Goal: Task Accomplishment & Management: Use online tool/utility

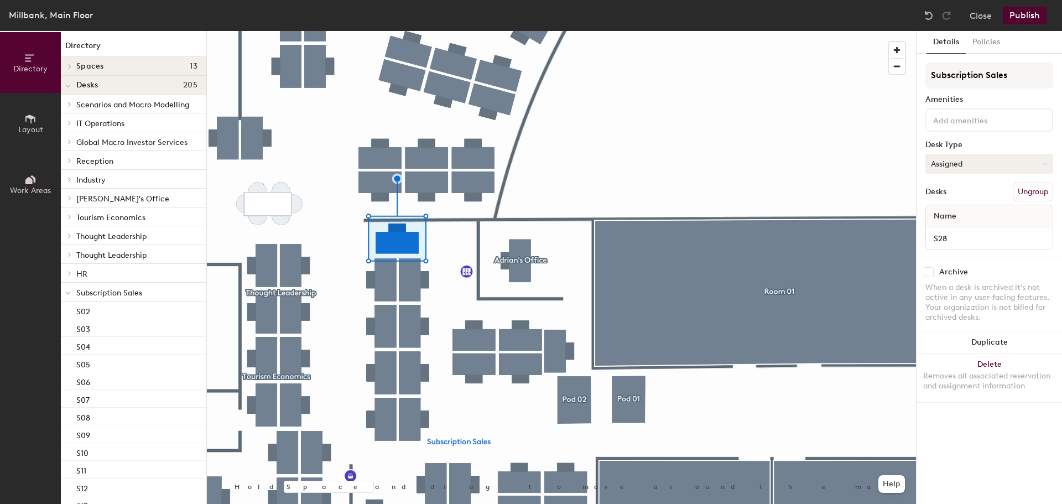
click at [968, 165] on button "Assigned" at bounding box center [990, 164] width 128 height 20
click at [963, 226] on div "Hoteled" at bounding box center [981, 231] width 111 height 17
click at [388, 31] on div at bounding box center [561, 31] width 709 height 0
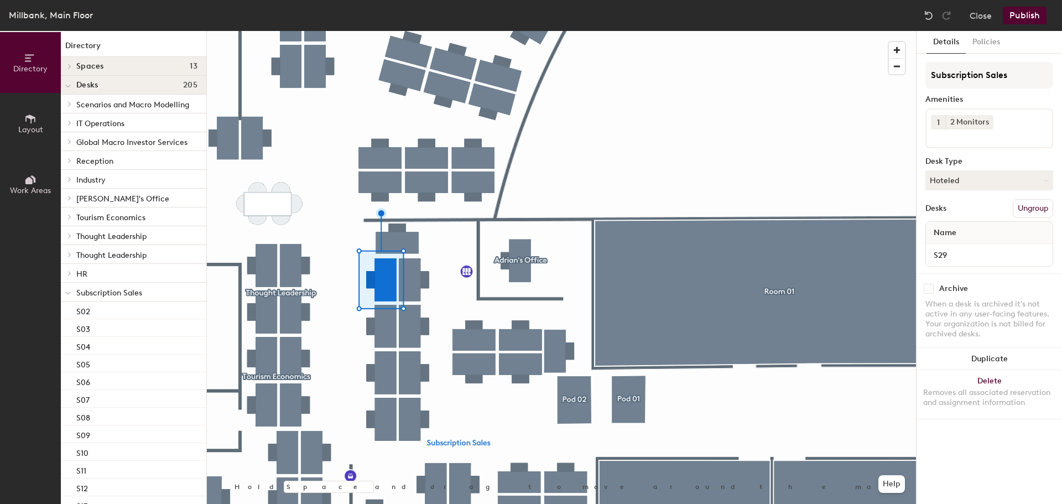
click at [1020, 16] on button "Publish" at bounding box center [1025, 16] width 44 height 18
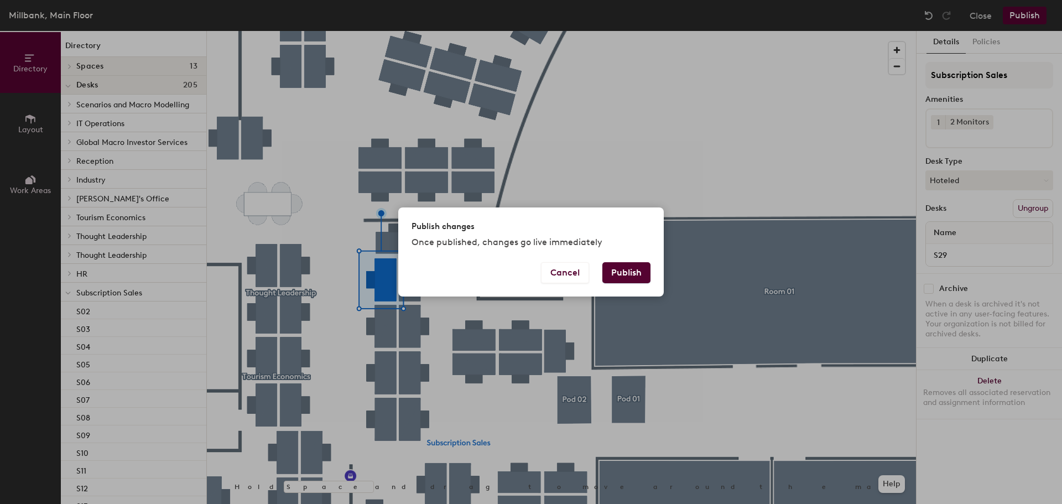
click at [634, 271] on button "Publish" at bounding box center [627, 272] width 48 height 21
